Goal: Use online tool/utility

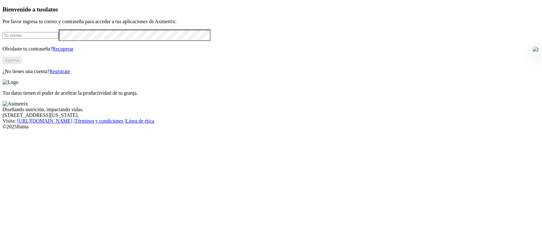
type input "[PERSON_NAME][EMAIL_ADDRESS][PERSON_NAME][DOMAIN_NAME]"
click at [22, 63] on button "Ingresa" at bounding box center [12, 60] width 19 height 7
